Goal: Navigation & Orientation: Find specific page/section

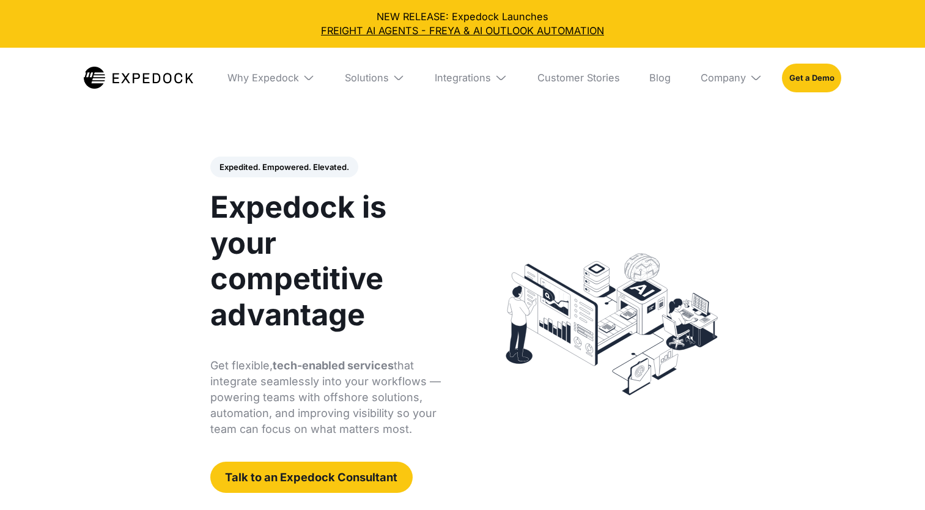
select select
click at [751, 75] on img at bounding box center [755, 78] width 12 height 12
click at [735, 127] on link "About Us" at bounding box center [731, 124] width 81 height 32
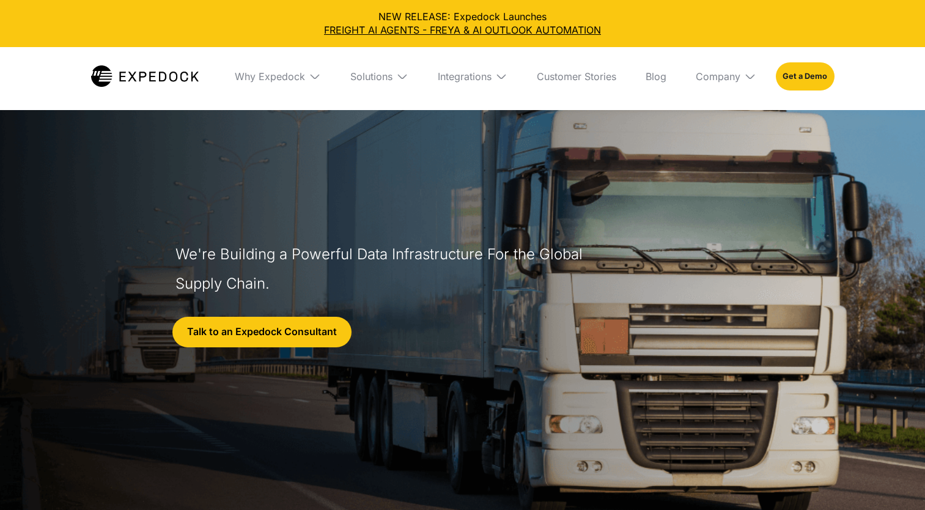
select select
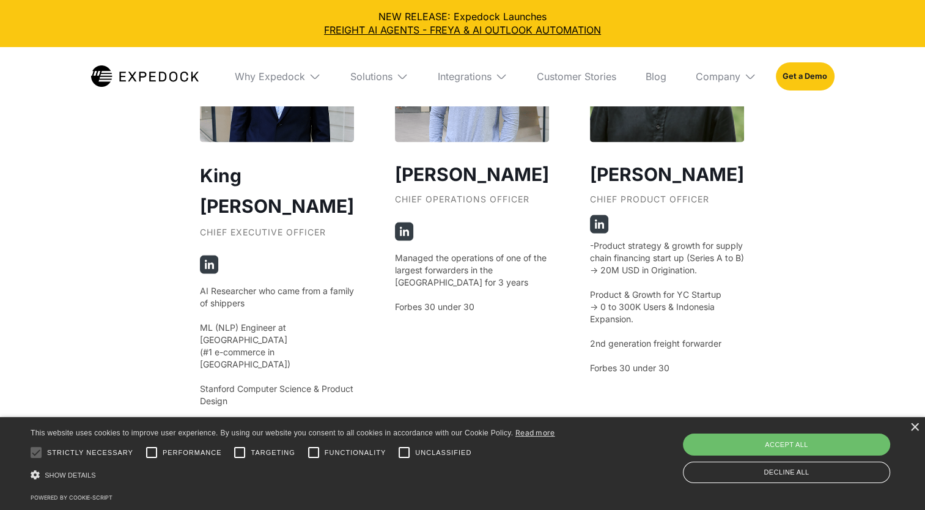
scroll to position [2231, 0]
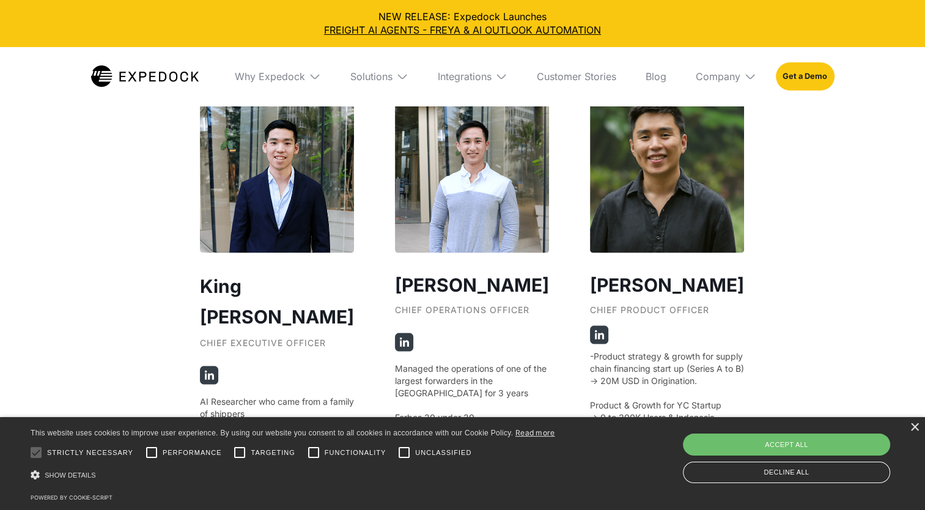
click at [201, 366] on img at bounding box center [209, 375] width 18 height 18
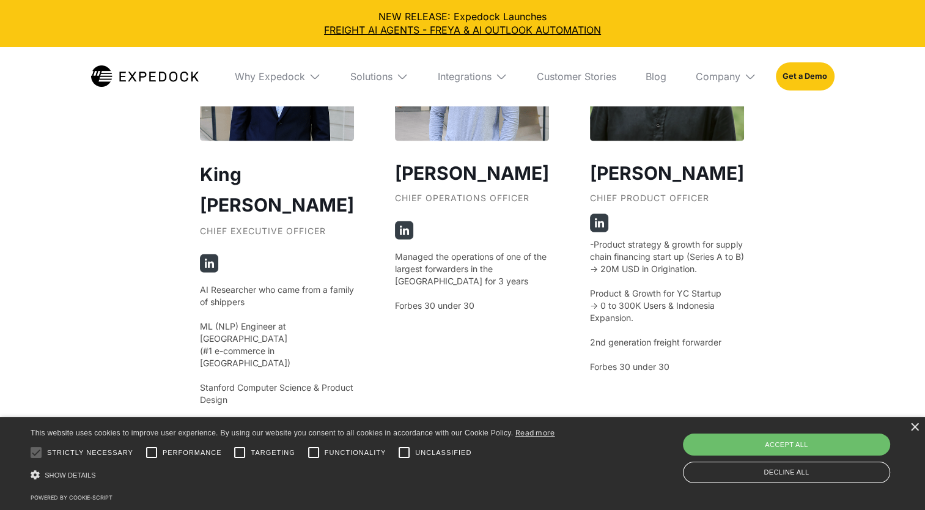
scroll to position [2343, 0]
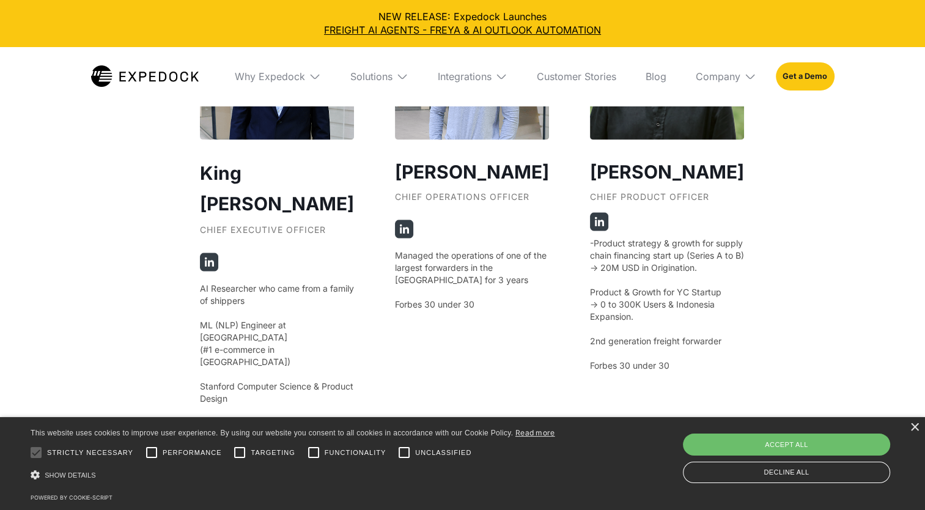
click at [399, 226] on img at bounding box center [404, 229] width 18 height 18
click at [590, 215] on img at bounding box center [599, 222] width 18 height 18
click at [590, 219] on img at bounding box center [599, 222] width 18 height 18
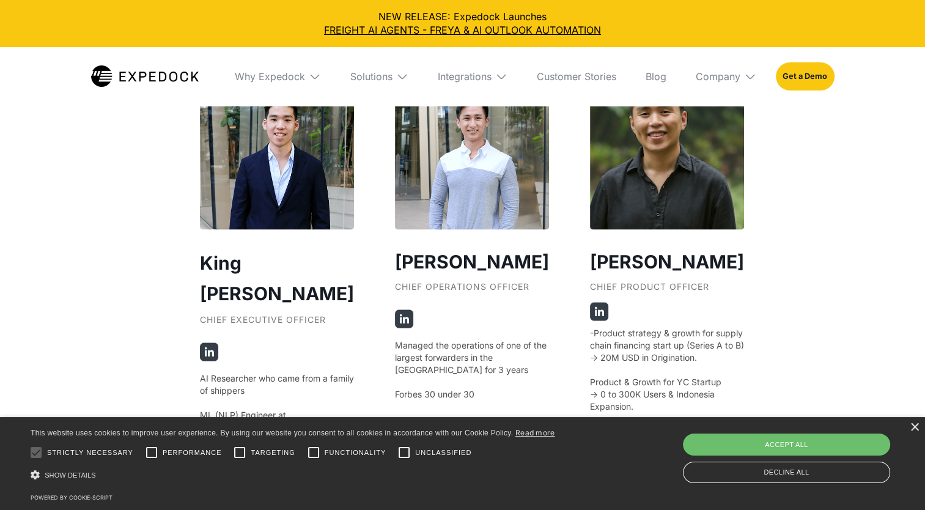
click at [590, 309] on img at bounding box center [599, 311] width 18 height 18
drag, startPoint x: 578, startPoint y: 257, endPoint x: 673, endPoint y: 257, distance: 95.3
click at [673, 257] on h3 "[PERSON_NAME]" at bounding box center [667, 261] width 154 height 28
copy h3 "[PERSON_NAME]"
